Goal: Task Accomplishment & Management: Complete application form

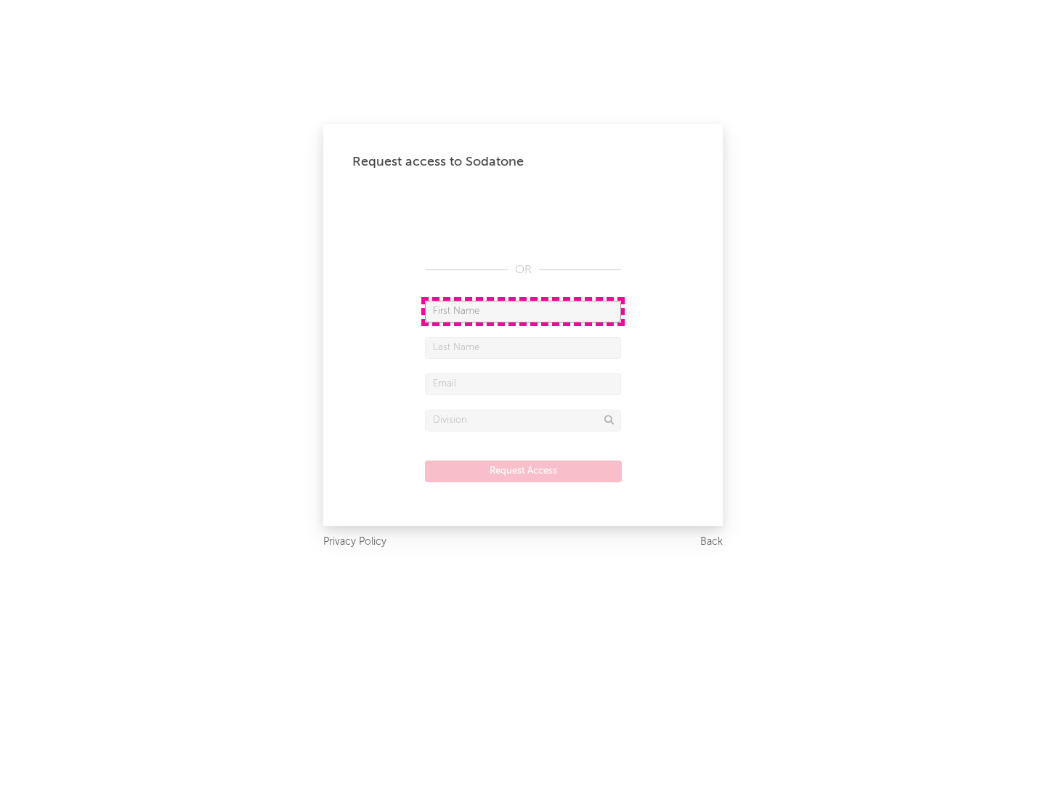
click at [523, 311] on input "text" at bounding box center [523, 312] width 196 height 22
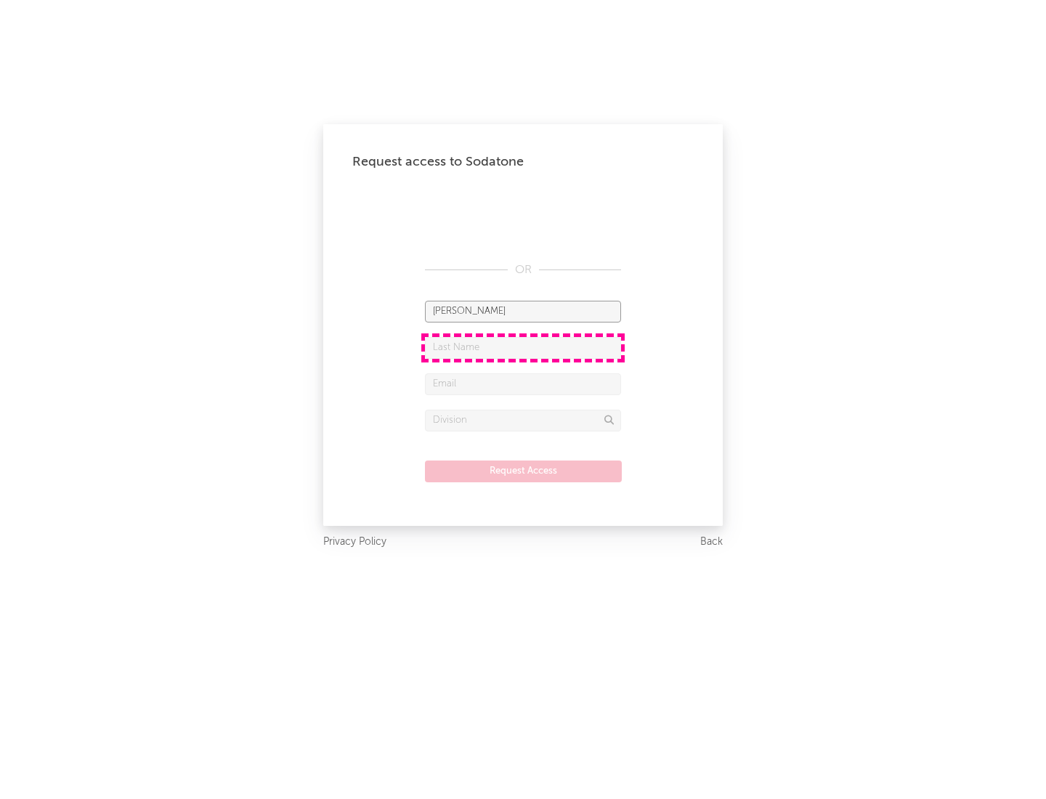
type input "[PERSON_NAME]"
click at [523, 347] on input "text" at bounding box center [523, 348] width 196 height 22
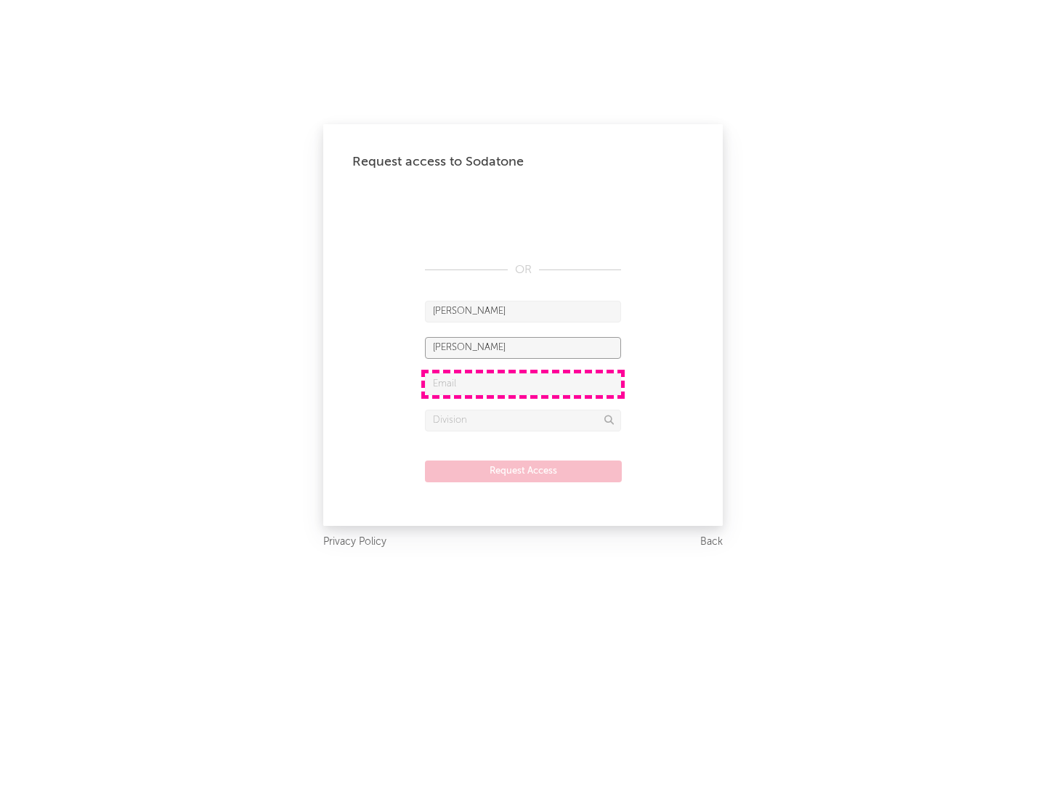
type input "[PERSON_NAME]"
click at [523, 383] on input "text" at bounding box center [523, 384] width 196 height 22
type input "[EMAIL_ADDRESS][DOMAIN_NAME]"
click at [523, 420] on input "text" at bounding box center [523, 420] width 196 height 22
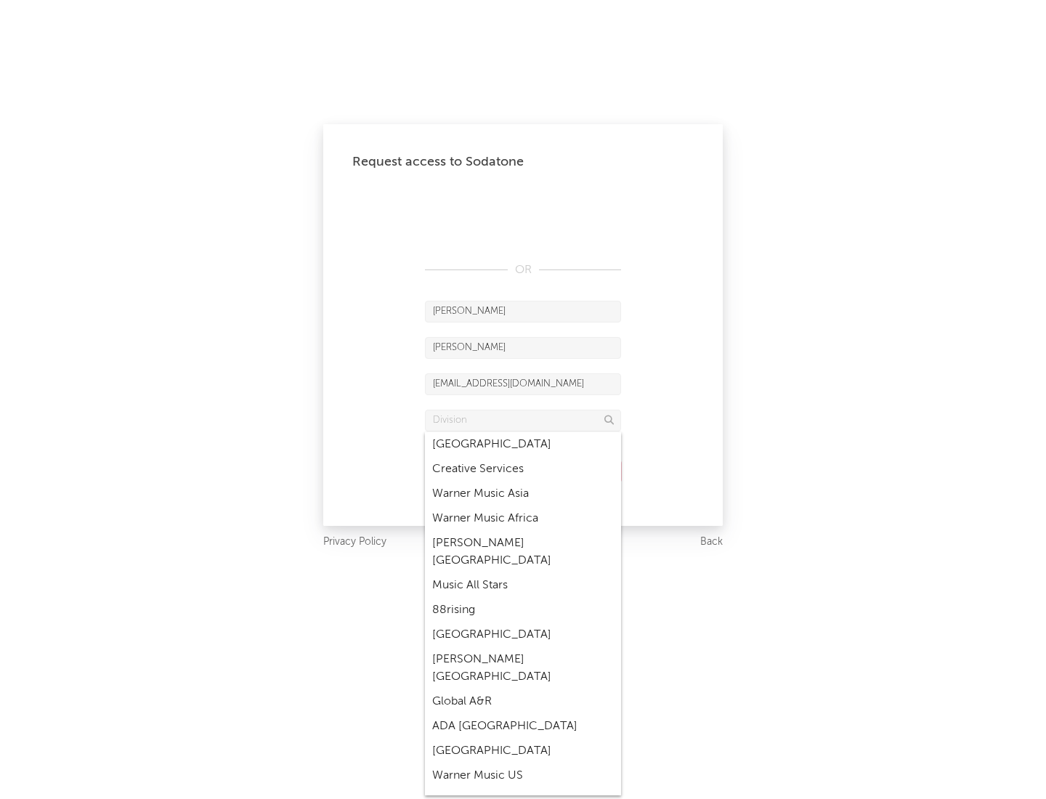
click at [523, 573] on div "Music All Stars" at bounding box center [523, 585] width 196 height 25
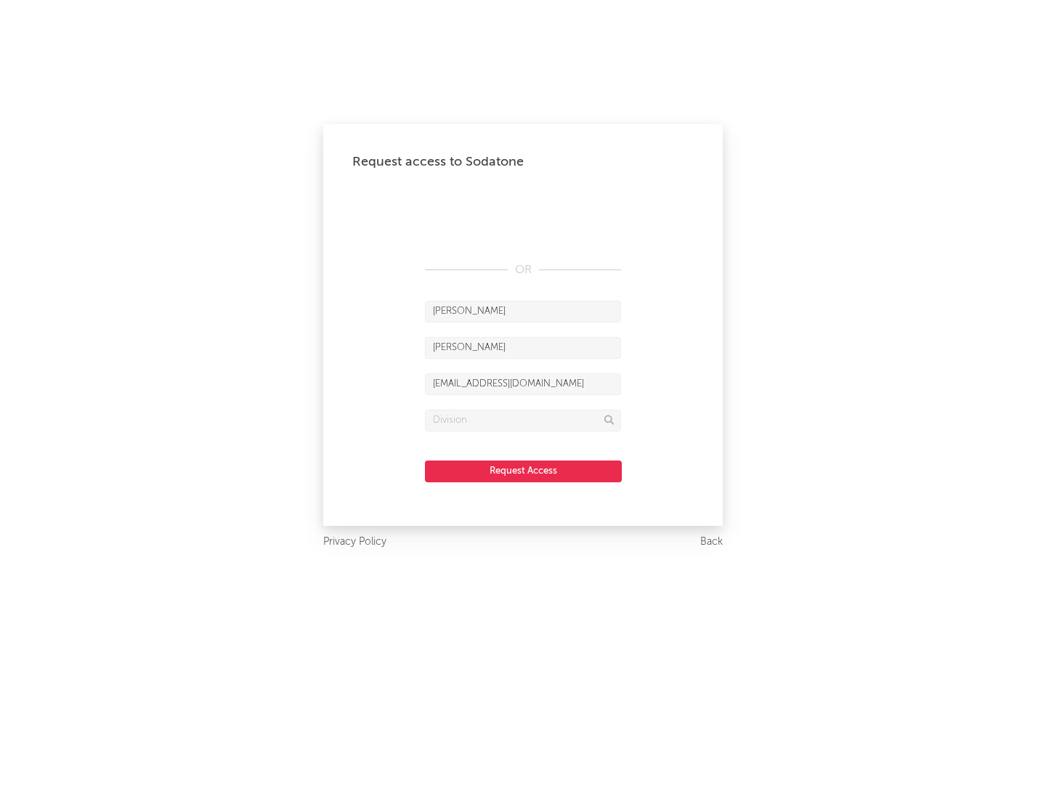
type input "Music All Stars"
click at [523, 470] on button "Request Access" at bounding box center [523, 471] width 197 height 22
